Goal: Transaction & Acquisition: Purchase product/service

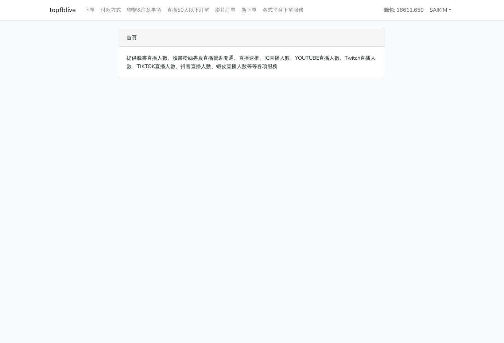
click at [450, 10] on link "SAIKIM" at bounding box center [441, 10] width 28 height 14
click at [447, 8] on link "SAIKIM" at bounding box center [441, 10] width 28 height 14
click at [212, 77] on div "提供臉書直播人數、臉書粉絲專頁直播贊助開通、直播速推、IG直播人數、YOUTUBE直播人數、Twitch直播人數、TIKTOK直播人數、抖音直播人數、蝦皮直播…" at bounding box center [251, 62] width 265 height 31
click at [223, 61] on div "提供臉書直播人數、臉書粉絲專頁直播贊助開通、直播速推、IG直播人數、YOUTUBE直播人數、Twitch直播人數、TIKTOK直播人數、抖音直播人數、蝦皮直播…" at bounding box center [251, 62] width 265 height 31
click at [89, 10] on link "下單" at bounding box center [90, 10] width 16 height 14
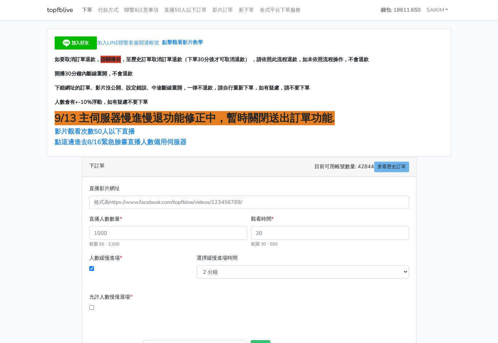
click at [89, 9] on link "下單" at bounding box center [87, 10] width 16 height 14
click at [58, 10] on link "topfblive" at bounding box center [60, 10] width 26 height 14
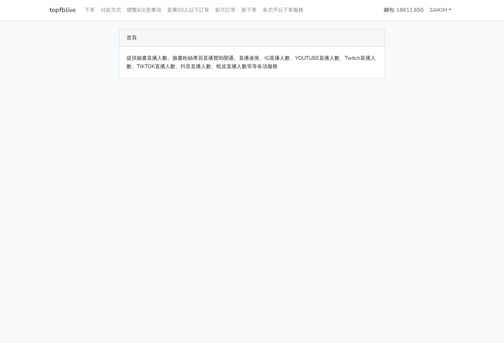
click at [449, 9] on link "SAIKIM" at bounding box center [441, 10] width 28 height 14
click at [53, 8] on link "topfblive" at bounding box center [63, 10] width 26 height 14
click at [84, 11] on link "下單" at bounding box center [90, 10] width 16 height 14
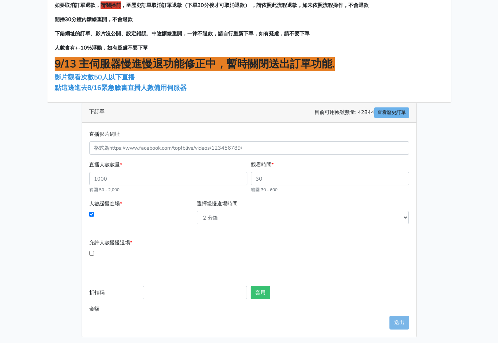
scroll to position [57, 0]
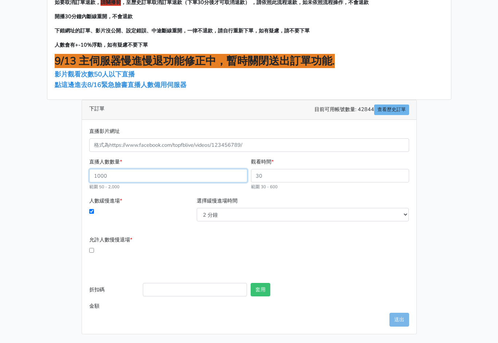
click at [146, 176] on input "直播人數數量 *" at bounding box center [168, 175] width 158 height 13
type input "50"
click at [239, 176] on input "50" at bounding box center [168, 175] width 158 height 13
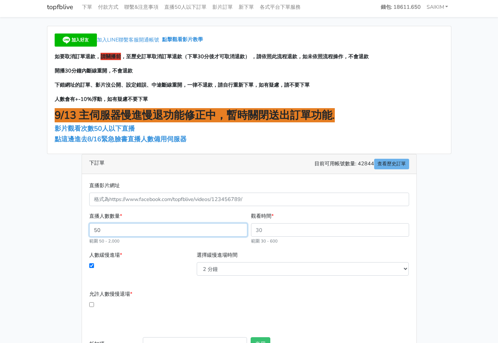
scroll to position [0, 0]
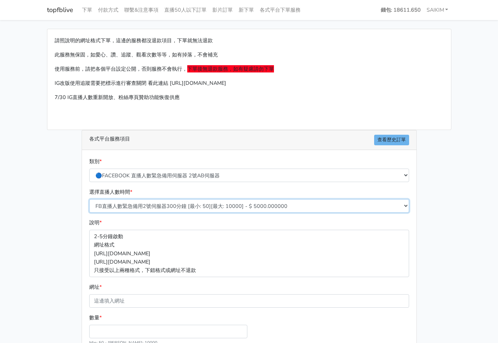
click at [278, 207] on select "FB直播人數緊急備用2號伺服器300分鐘 [最小: 50][最大: 10000] - $ 5000.000000 FB直播人數緊急備用2號伺服器60分鐘 [最…" at bounding box center [249, 205] width 320 height 13
select select "575"
click at [89, 199] on select "FB直播人數緊急備用2號伺服器300分鐘 [最小: 50][最大: 10000] - $ 5000.000000 FB直播人數緊急備用2號伺服器60分鐘 [最…" at bounding box center [249, 205] width 320 height 13
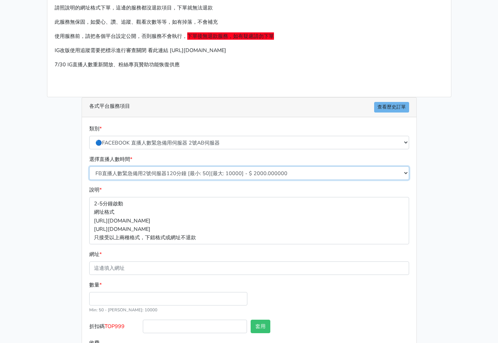
scroll to position [48, 0]
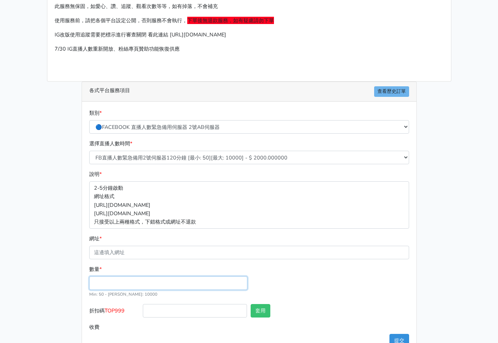
click at [128, 280] on input "數量 *" at bounding box center [168, 283] width 158 height 13
type input "250"
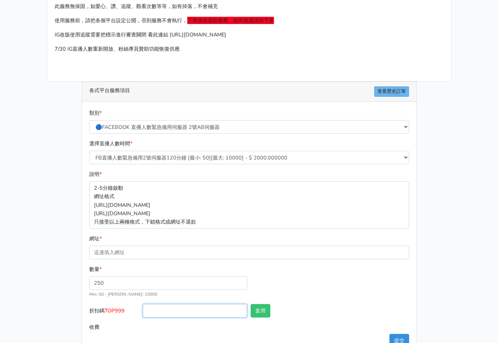
type input "500.000"
click at [152, 316] on input "折扣碼 TOP999" at bounding box center [195, 310] width 104 height 13
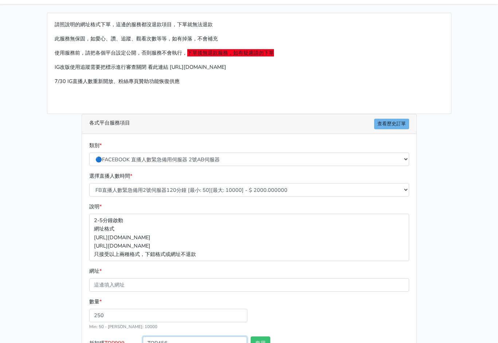
scroll to position [0, 0]
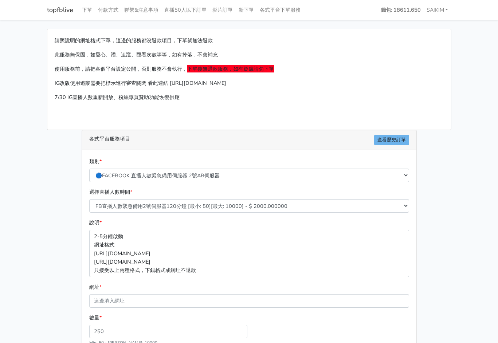
type input "TOP456"
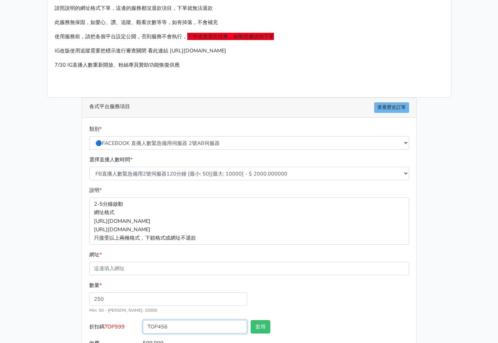
scroll to position [48, 0]
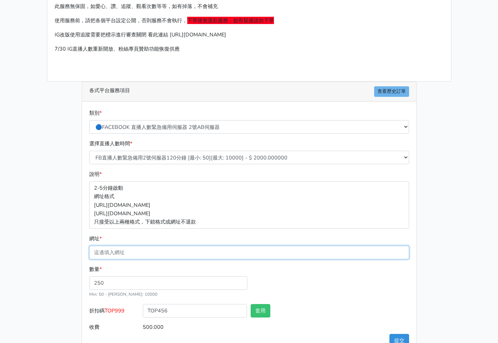
paste input "[URL][DOMAIN_NAME][DOMAIN_NAME]"
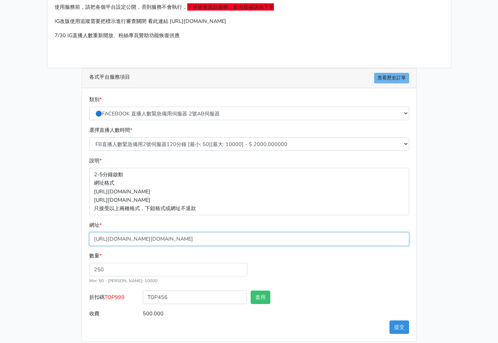
scroll to position [69, 0]
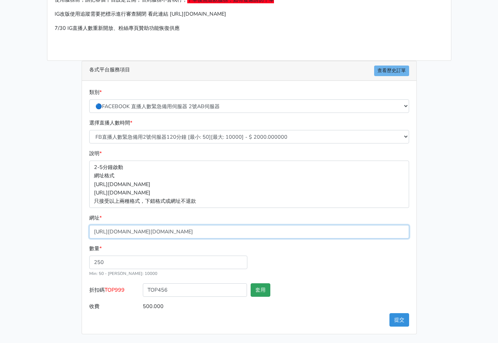
type input "[URL][DOMAIN_NAME][DOMAIN_NAME]"
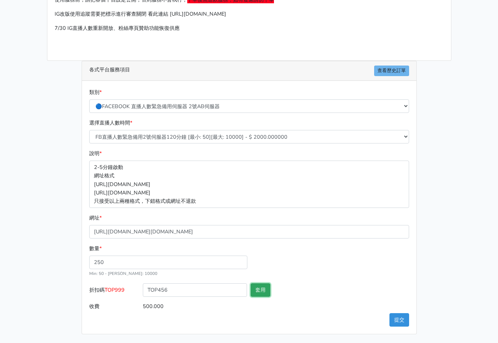
click at [256, 288] on button "套用" at bounding box center [261, 290] width 20 height 13
type input "套用成功"
type input "480.000"
click at [395, 318] on button "提交" at bounding box center [400, 320] width 20 height 13
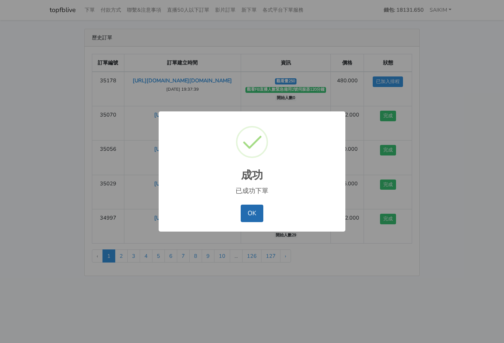
click at [252, 214] on button "OK" at bounding box center [252, 213] width 22 height 17
